Goal: Find specific page/section: Find specific page/section

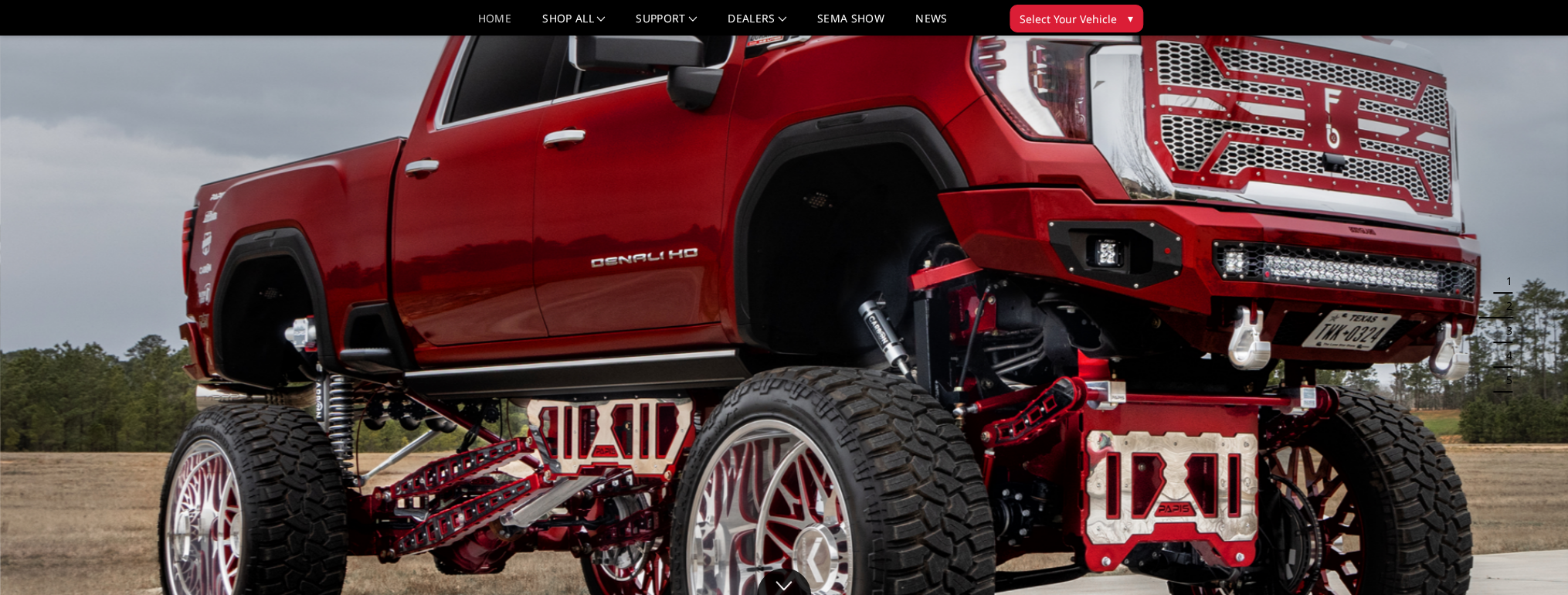
scroll to position [247, 0]
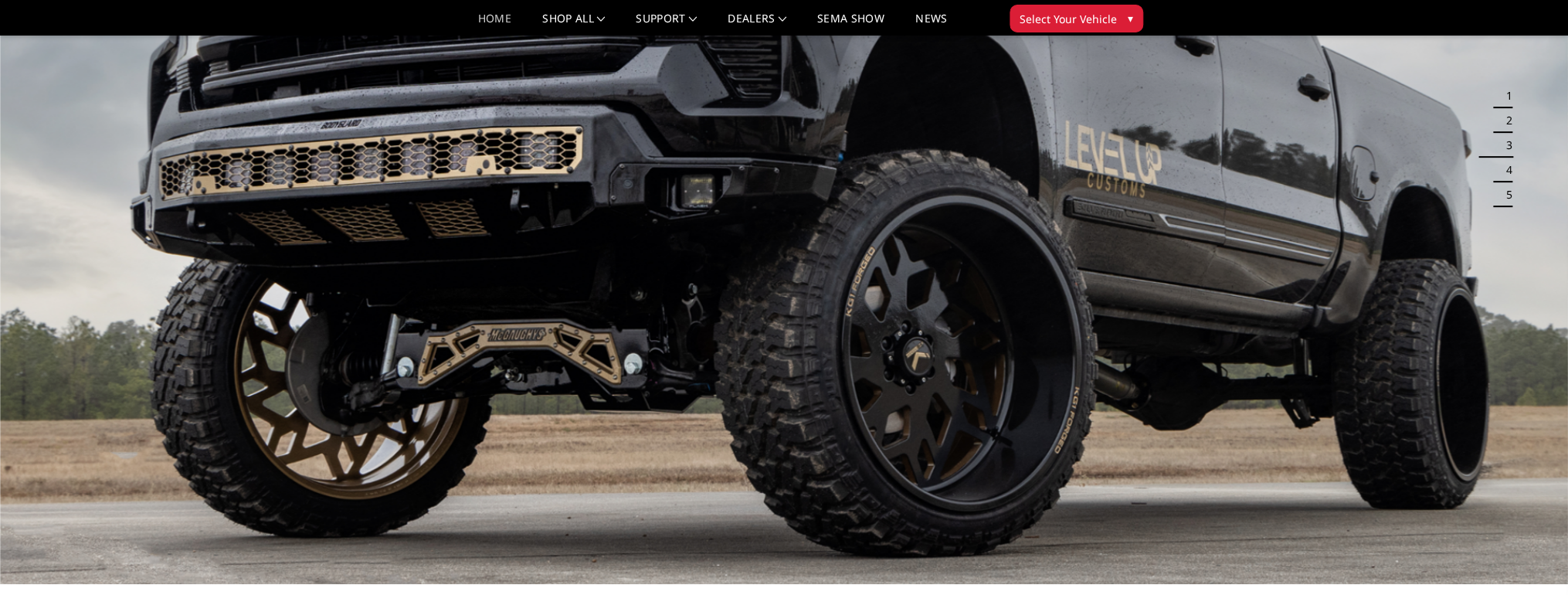
click at [1050, 19] on span "Select Your Vehicle" at bounding box center [1068, 19] width 97 height 16
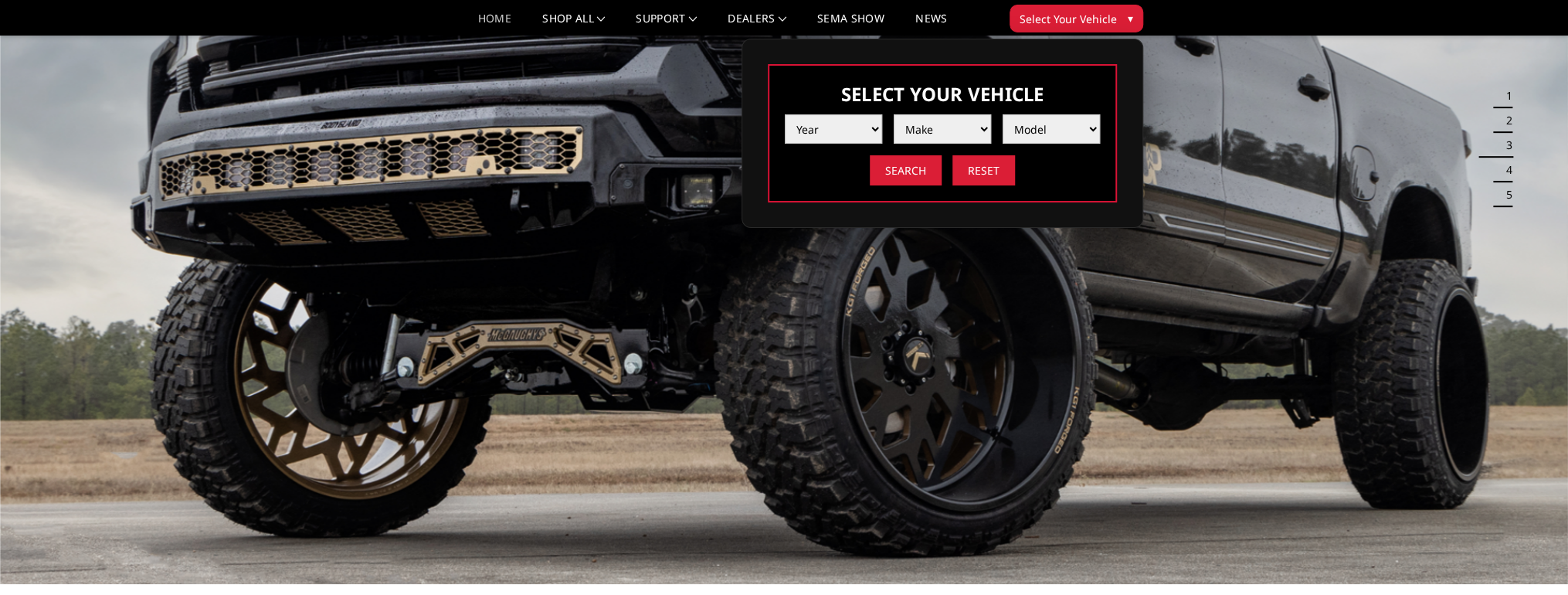
click at [865, 144] on select "Year [DATE] 2024 2023 2022 2021 2020 2019 2018 2017 2016 2015 2014 2013 2012 20…" at bounding box center [834, 129] width 97 height 30
select select "yr_2004"
click at [785, 133] on select "Year [DATE] 2024 2023 2022 2021 2020 2019 2018 2017 2016 2015 2014 2013 2012 20…" at bounding box center [834, 129] width 97 height 30
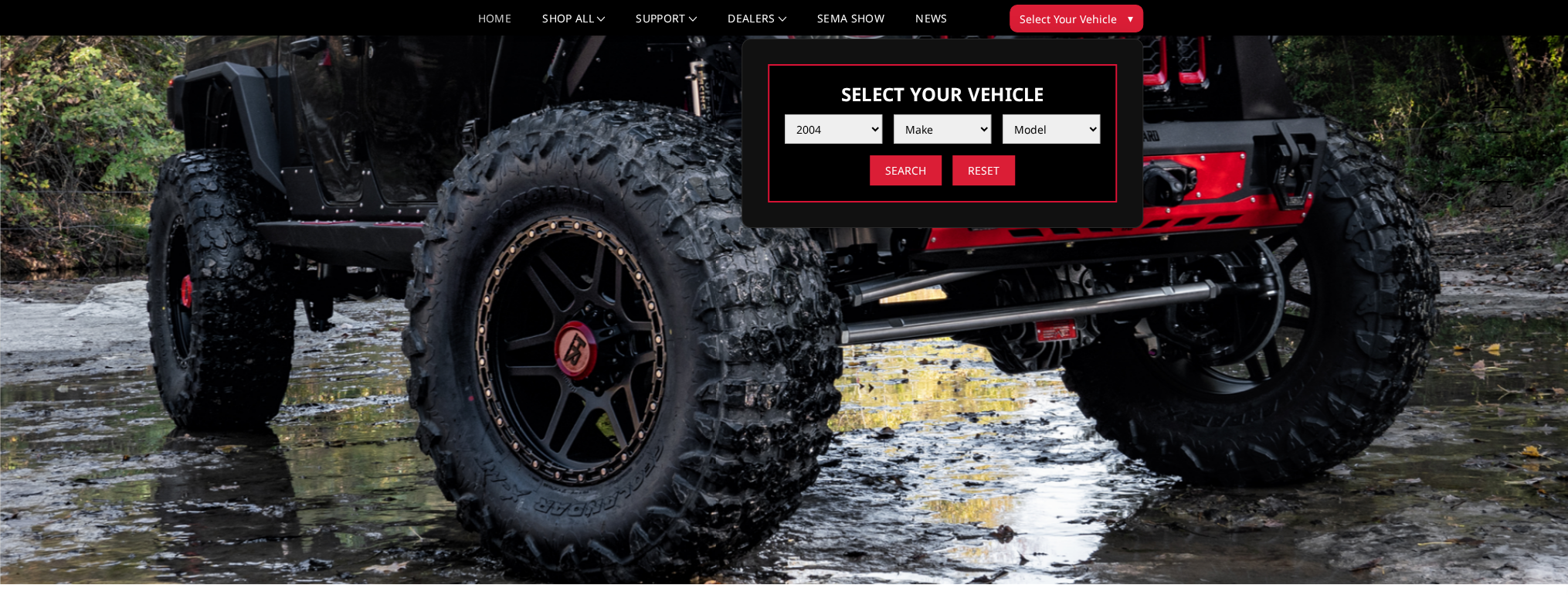
click at [935, 144] on select "Make Chevrolet Ford GMC Ram" at bounding box center [942, 129] width 97 height 30
select select "mk_chevrolet"
click at [894, 133] on select "Make Chevrolet Ford GMC Ram" at bounding box center [942, 129] width 97 height 30
click at [1030, 144] on select "Model Silverado 1500 Silverado 2500 / 3500" at bounding box center [1051, 129] width 97 height 30
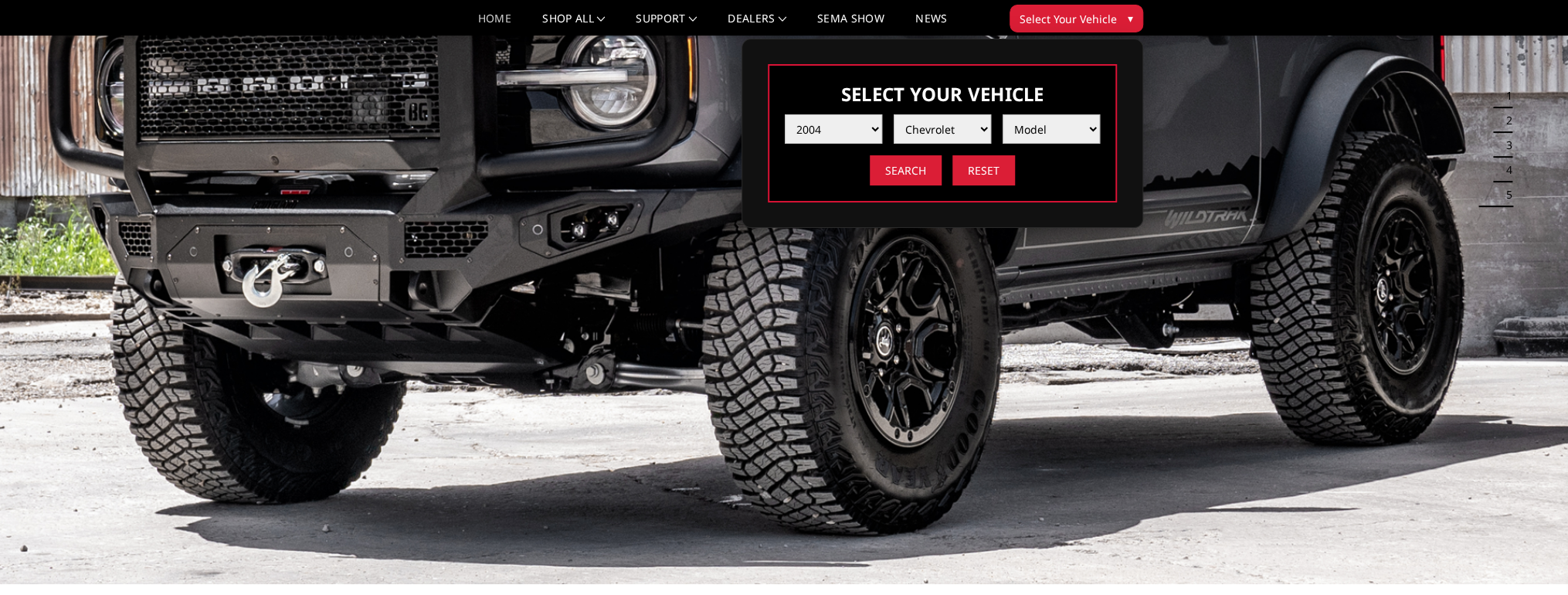
select select "md_silverado-1500"
click at [1003, 133] on select "Model Silverado 1500 Silverado 2500 / 3500" at bounding box center [1051, 129] width 97 height 30
click at [899, 185] on input "Search" at bounding box center [906, 170] width 72 height 30
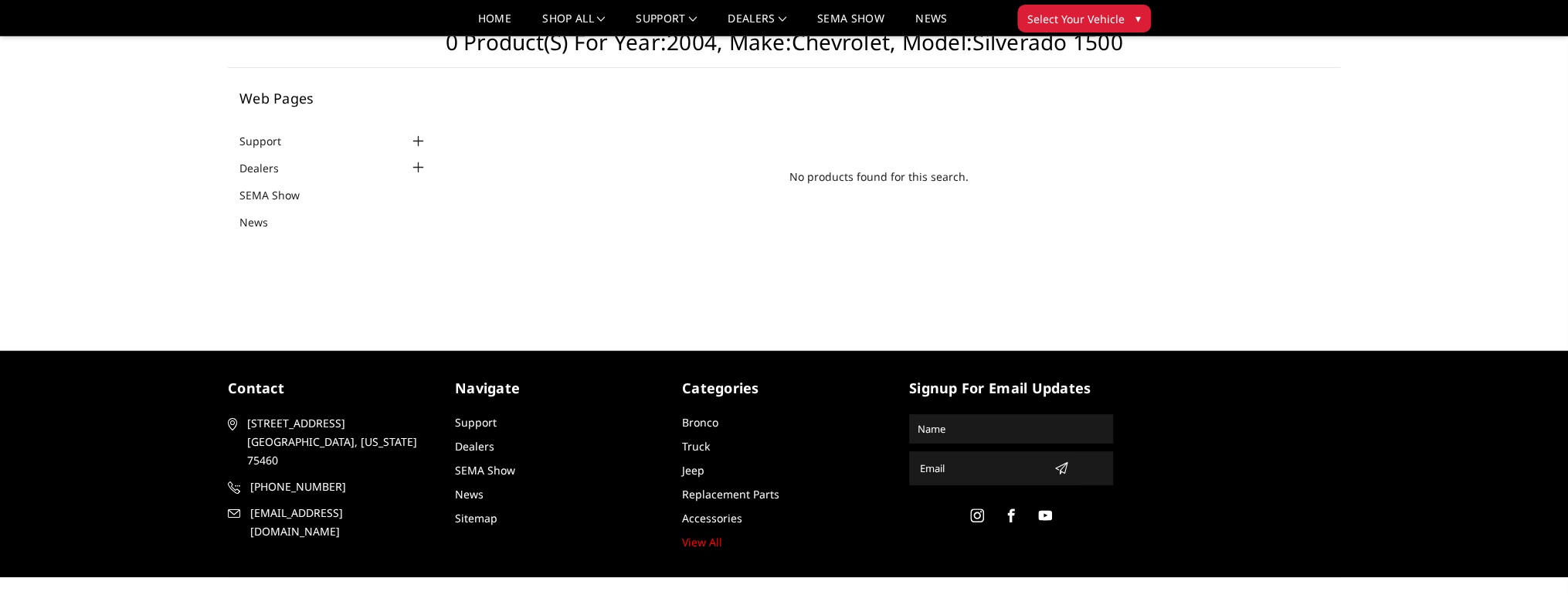
scroll to position [84, 0]
